Goal: Information Seeking & Learning: Learn about a topic

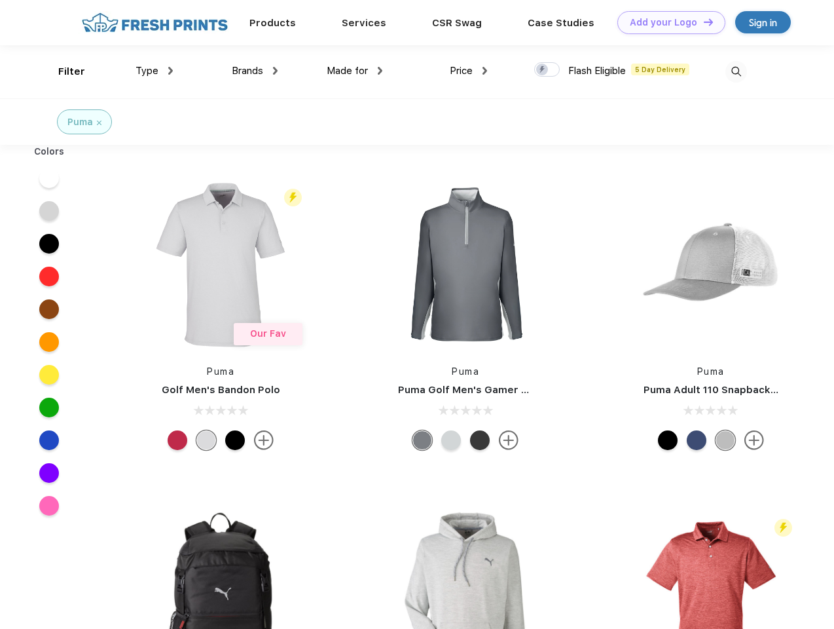
click at [667, 22] on link "Add your Logo Design Tool" at bounding box center [672, 22] width 108 height 23
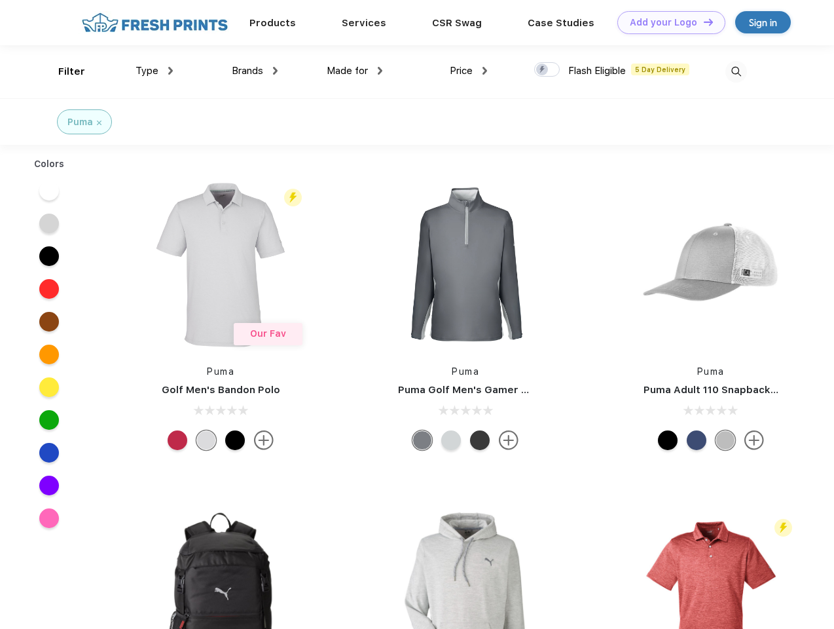
click at [0, 0] on div "Design Tool" at bounding box center [0, 0] width 0 height 0
click at [703, 22] on link "Add your Logo Design Tool" at bounding box center [672, 22] width 108 height 23
click at [63, 71] on div "Filter" at bounding box center [71, 71] width 27 height 15
click at [155, 71] on span "Type" at bounding box center [147, 71] width 23 height 12
click at [255, 71] on span "Brands" at bounding box center [247, 71] width 31 height 12
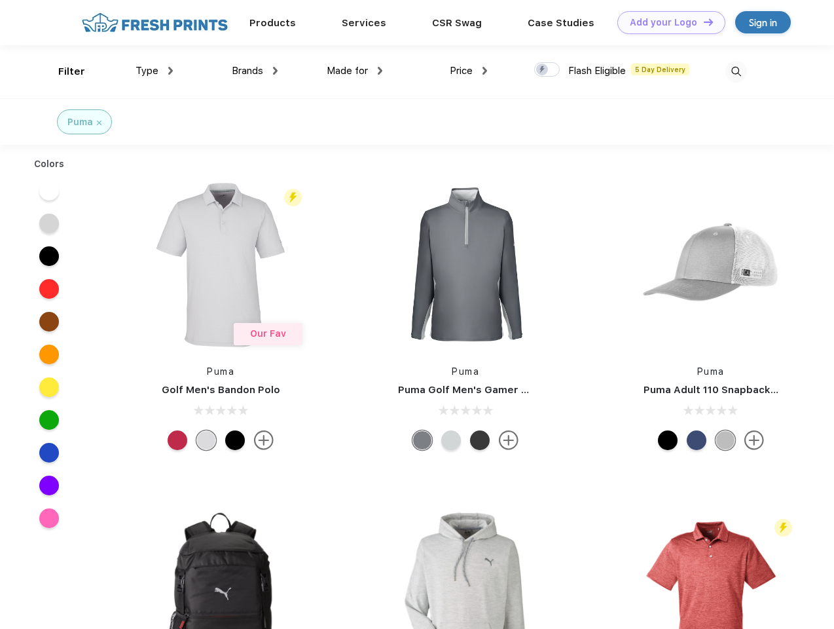
click at [355, 71] on span "Made for" at bounding box center [347, 71] width 41 height 12
click at [469, 71] on span "Price" at bounding box center [461, 71] width 23 height 12
click at [548, 70] on div at bounding box center [547, 69] width 26 height 14
click at [543, 70] on input "checkbox" at bounding box center [538, 66] width 9 height 9
checkbox input "true"
